Goal: Transaction & Acquisition: Purchase product/service

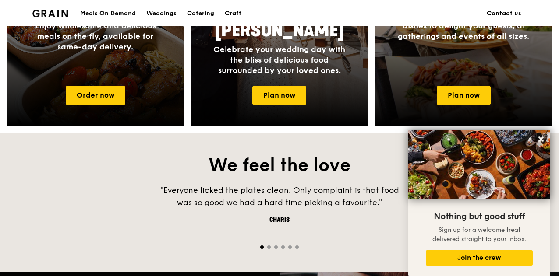
scroll to position [477, 0]
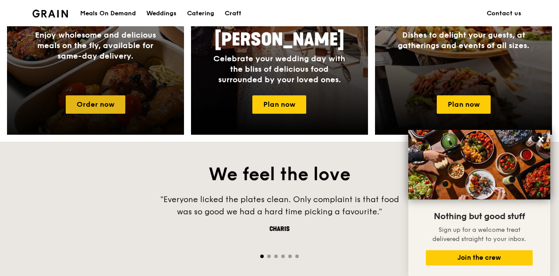
click at [90, 108] on link "Order now" at bounding box center [96, 104] width 60 height 18
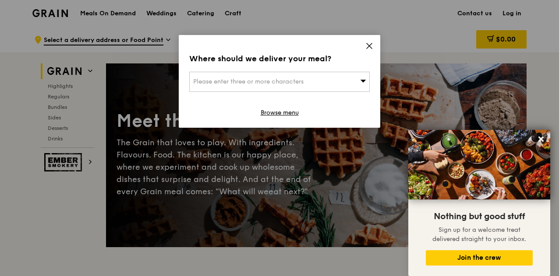
click at [369, 50] on span at bounding box center [369, 47] width 8 height 10
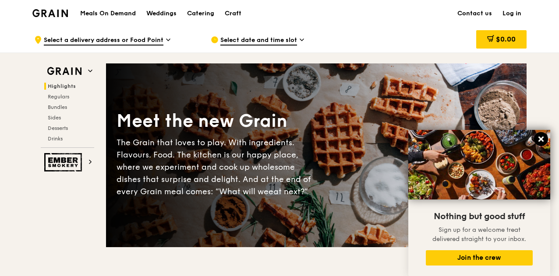
click at [540, 139] on icon at bounding box center [540, 139] width 5 height 5
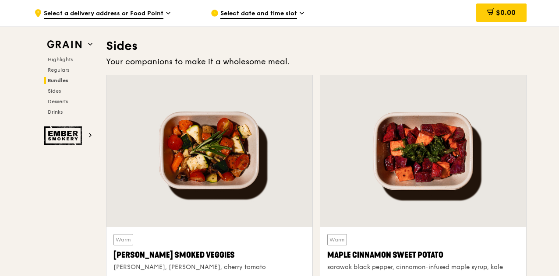
scroll to position [1945, 0]
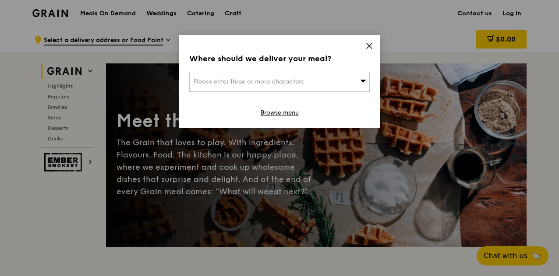
click at [370, 46] on icon at bounding box center [369, 45] width 5 height 5
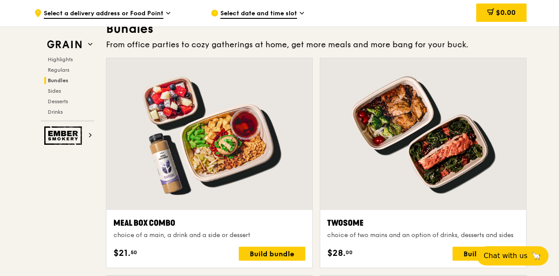
scroll to position [1273, 0]
